Goal: Information Seeking & Learning: Find specific fact

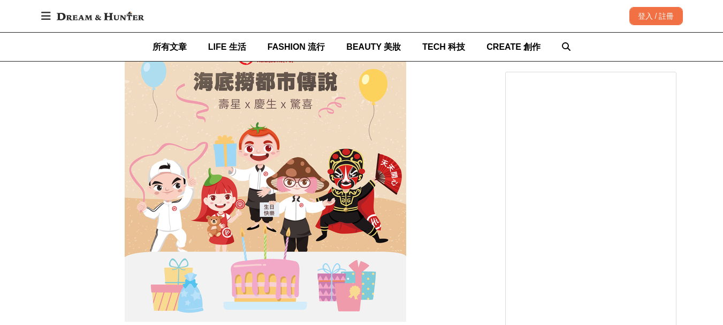
scroll to position [1874, 0]
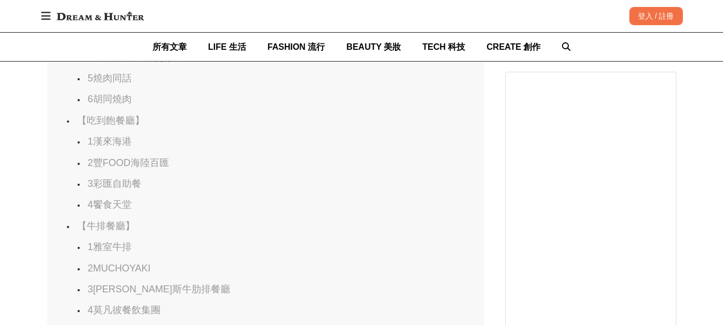
click at [119, 147] on link "1漢來海港" at bounding box center [110, 141] width 44 height 11
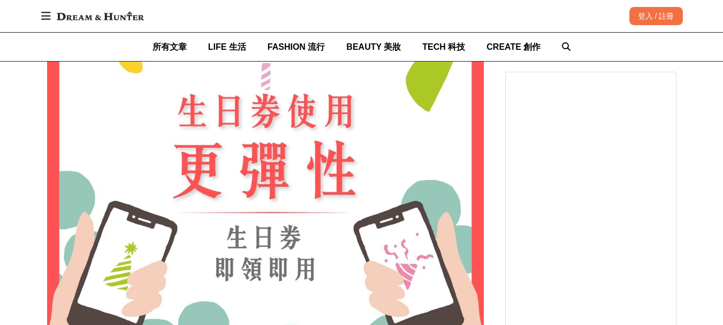
scroll to position [10354, 0]
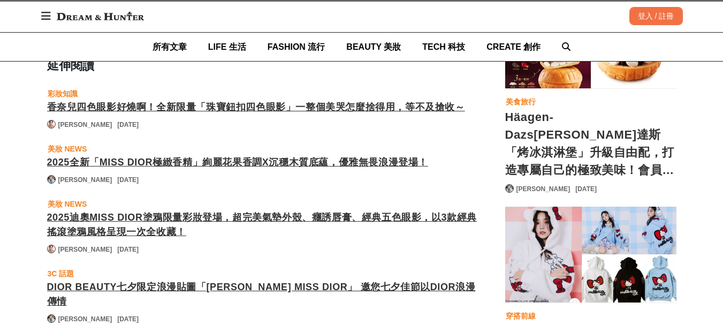
scroll to position [23741, 0]
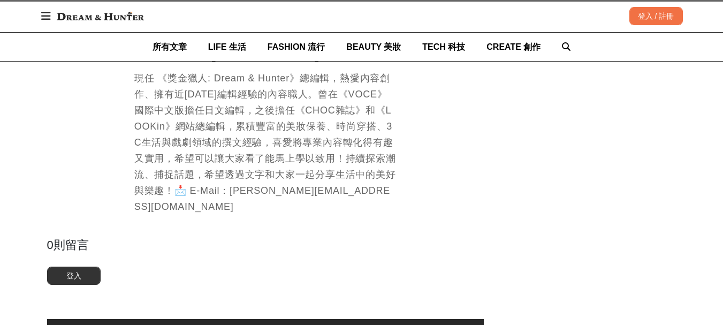
scroll to position [27030, 0]
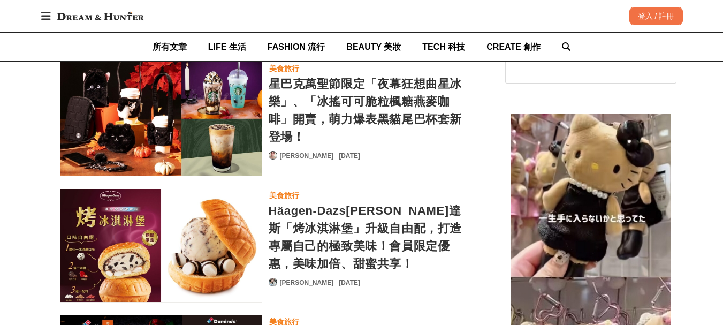
scroll to position [0, 437]
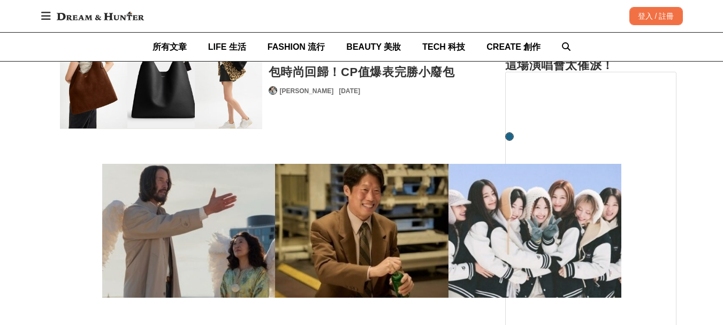
scroll to position [35108, 0]
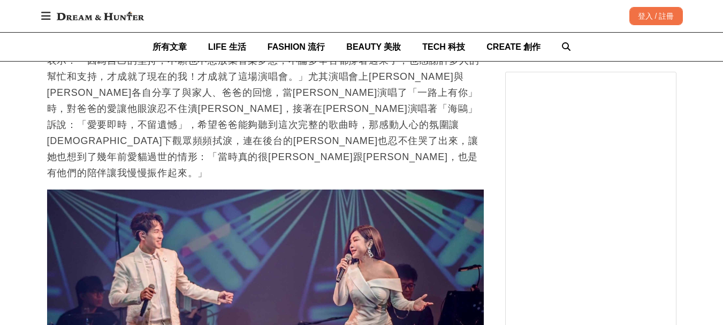
scroll to position [37766, 0]
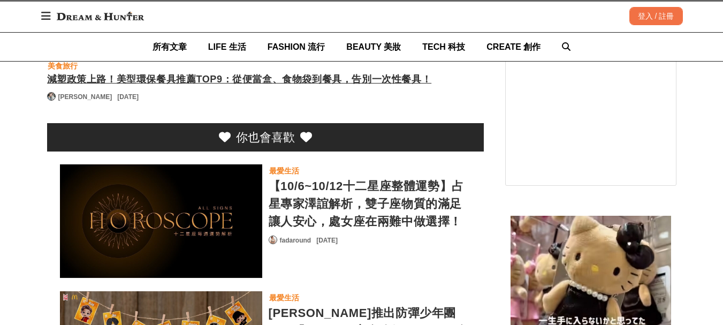
scroll to position [41716, 0]
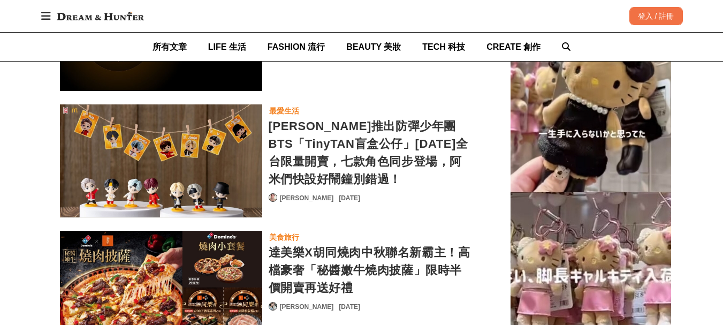
scroll to position [42000, 0]
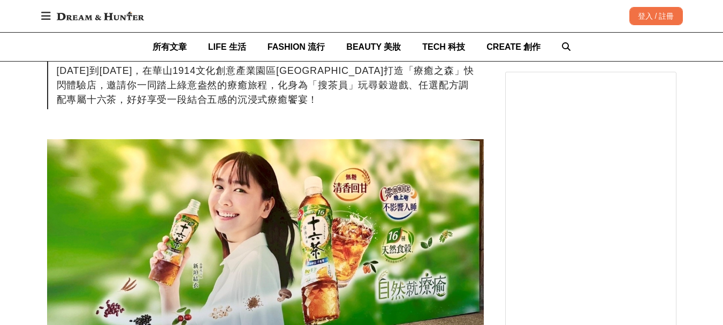
scroll to position [38520, 0]
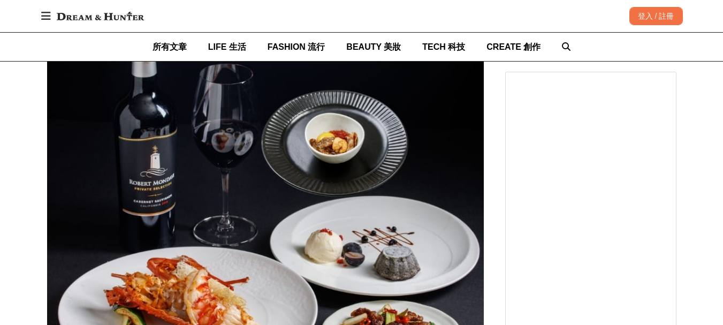
scroll to position [0, 13]
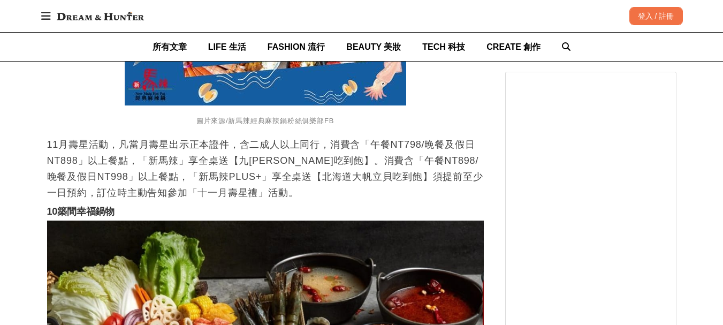
scroll to position [0, 37]
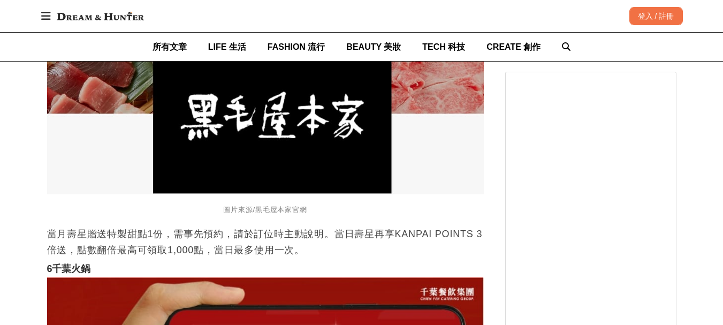
scroll to position [3965, 0]
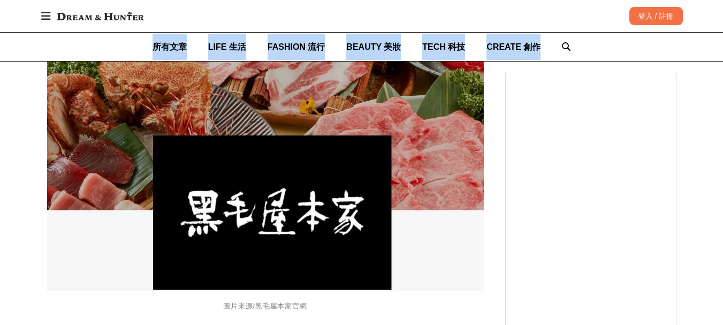
drag, startPoint x: 712, startPoint y: 35, endPoint x: 716, endPoint y: 27, distance: 8.2
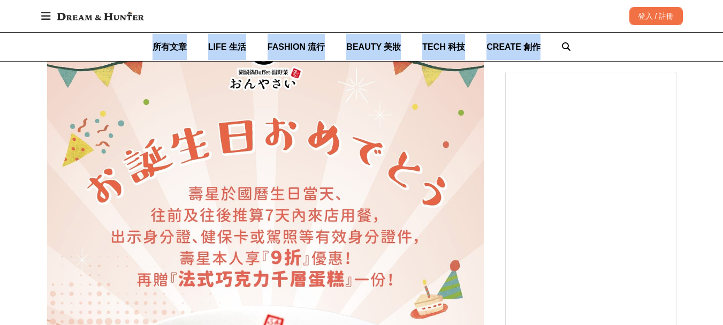
scroll to position [2841, 0]
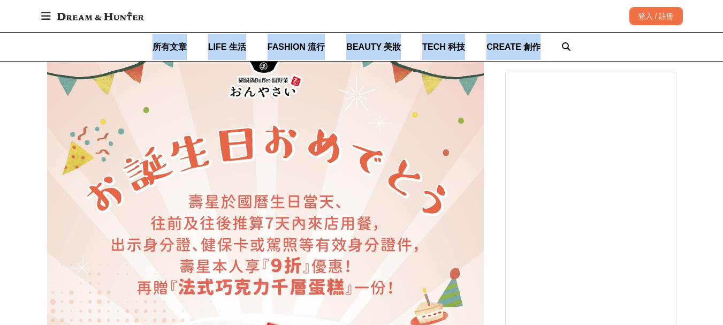
scroll to position [2894, 0]
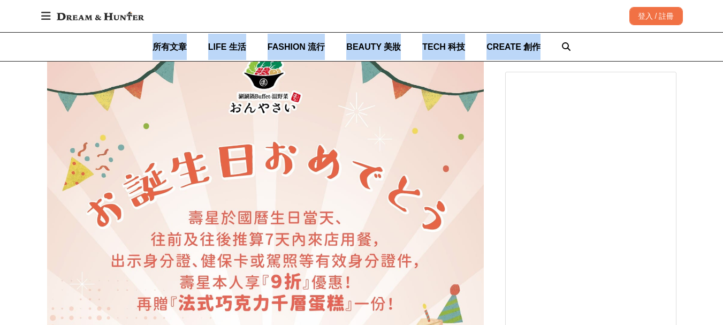
scroll to position [2680, 0]
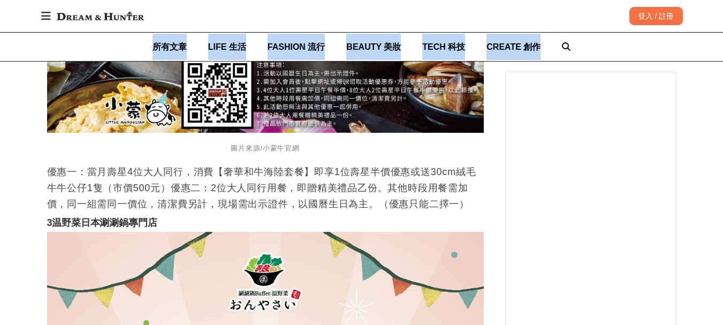
scroll to position [2627, 0]
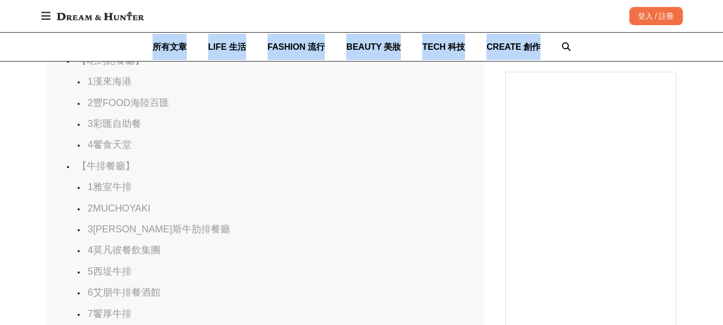
scroll to position [1021, 0]
click at [123, 153] on link "4饗食天堂" at bounding box center [110, 147] width 44 height 11
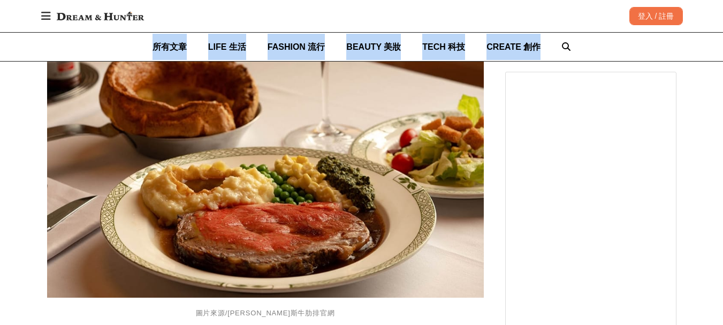
scroll to position [11763, 0]
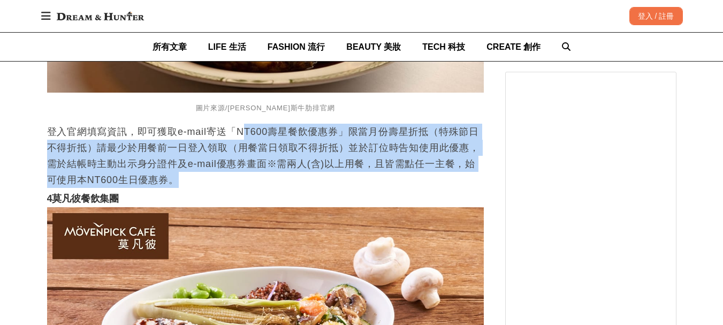
drag, startPoint x: 243, startPoint y: 124, endPoint x: 463, endPoint y: 172, distance: 225.1
click at [463, 172] on p "登入官網填寫資訊，即可獲取e-mail寄送「NT600壽星餐飲優惠券」限當月份壽星折抵（特殊節日不得折抵）請最少於用餐前一日登入領取（用餐當日領取不得折抵）並…" at bounding box center [265, 156] width 437 height 64
click at [462, 173] on p "登入官網填寫資訊，即可獲取e-mail寄送「NT600壽星餐飲優惠券」限當月份壽星折抵（特殊節日不得折抵）請最少於用餐前一日登入領取（用餐當日領取不得折抵）並…" at bounding box center [265, 156] width 437 height 64
click at [461, 172] on p "登入官網填寫資訊，即可獲取e-mail寄送「NT600壽星餐飲優惠券」限當月份壽星折抵（特殊節日不得折抵）請最少於用餐前一日登入領取（用餐當日領取不得折抵）並…" at bounding box center [265, 156] width 437 height 64
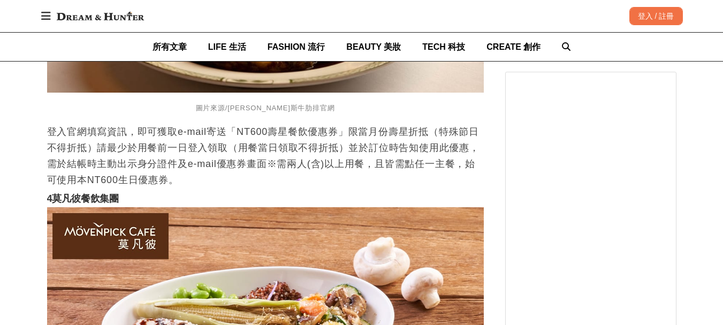
click at [464, 167] on p "登入官網填寫資訊，即可獲取e-mail寄送「NT600壽星餐飲優惠券」限當月份壽星折抵（特殊節日不得折抵）請最少於用餐前一日登入領取（用餐當日領取不得折抵）並…" at bounding box center [265, 156] width 437 height 64
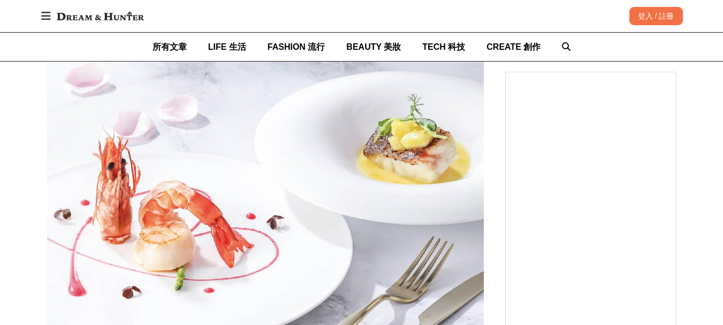
scroll to position [14386, 0]
